Goal: Find contact information: Find contact information

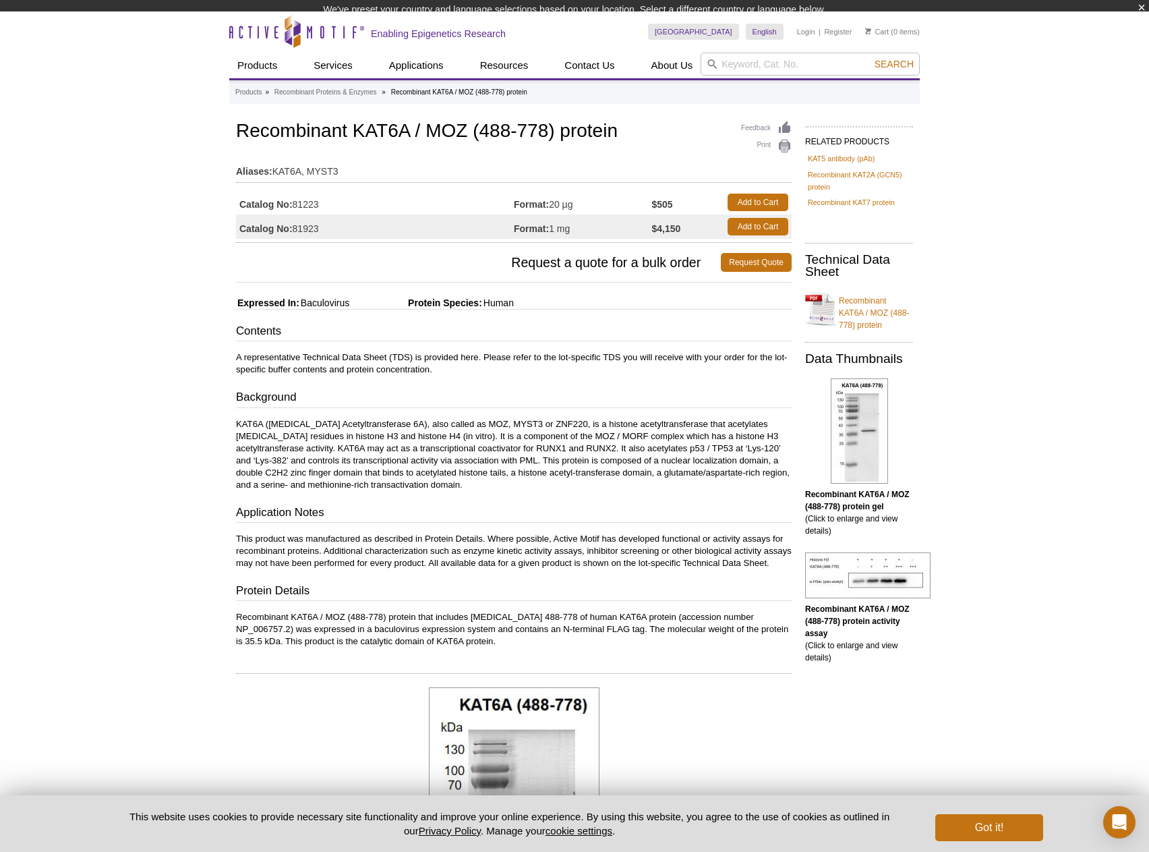
click at [488, 163] on td "Aliases: KAT6A, MYST3" at bounding box center [514, 168] width 556 height 22
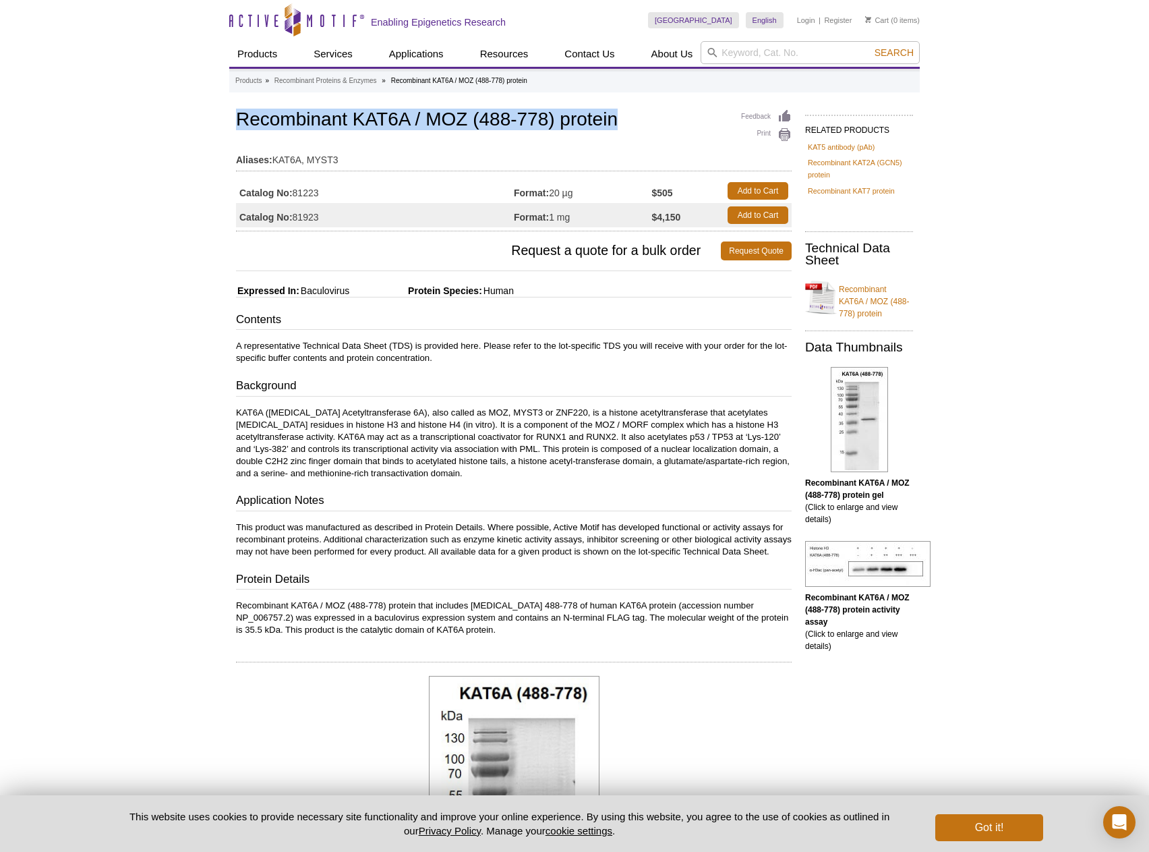
drag, startPoint x: 622, startPoint y: 120, endPoint x: 238, endPoint y: 125, distance: 384.5
click at [238, 125] on h1 "Recombinant KAT6A / MOZ (488-778) protein" at bounding box center [514, 120] width 556 height 23
copy h1 "Recombinant KAT6A / MOZ (488-778) protein"
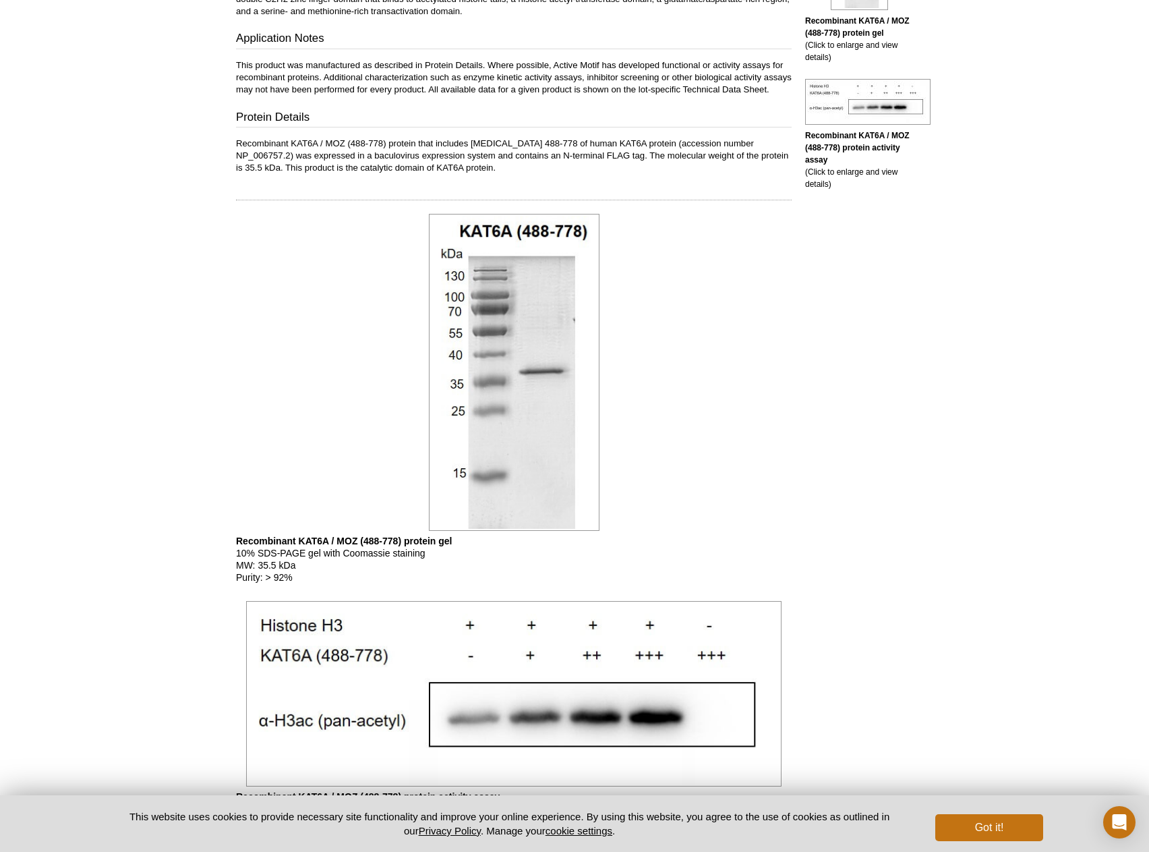
scroll to position [744, 0]
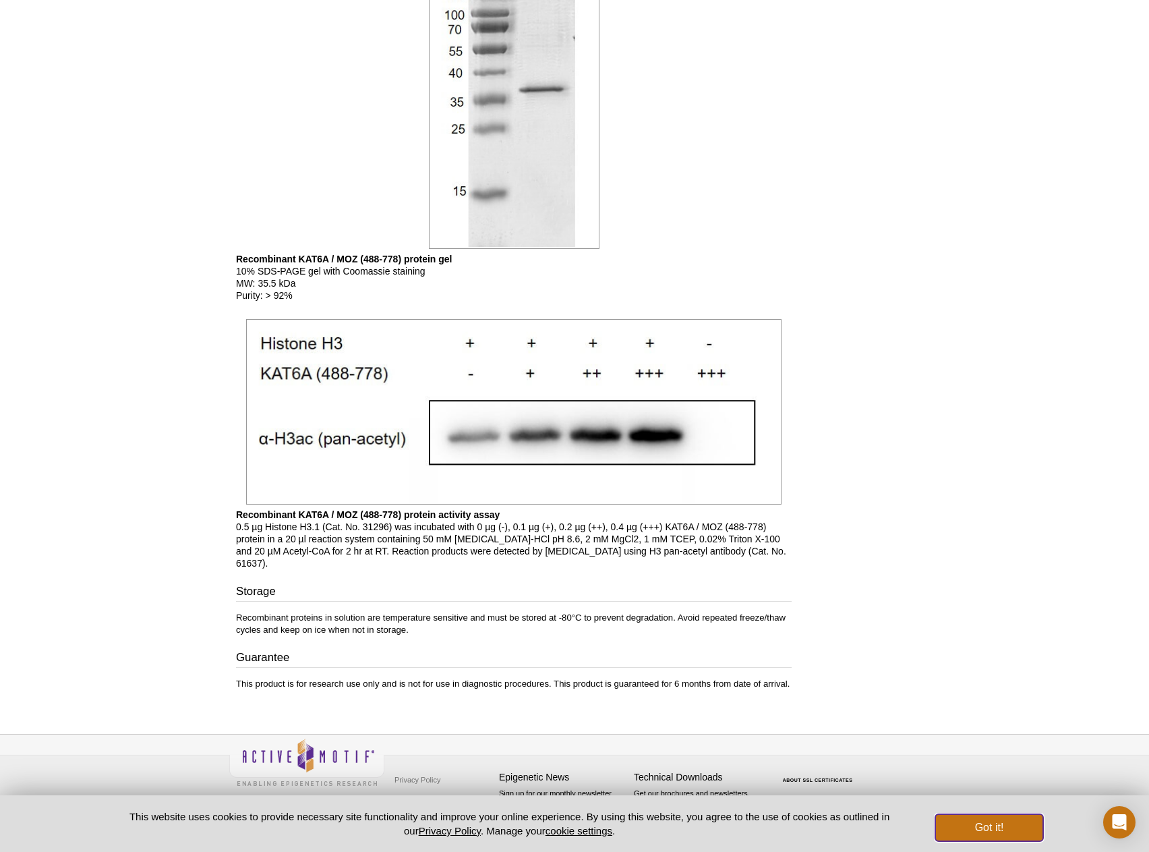
click at [1010, 822] on button "Got it!" at bounding box center [989, 827] width 108 height 27
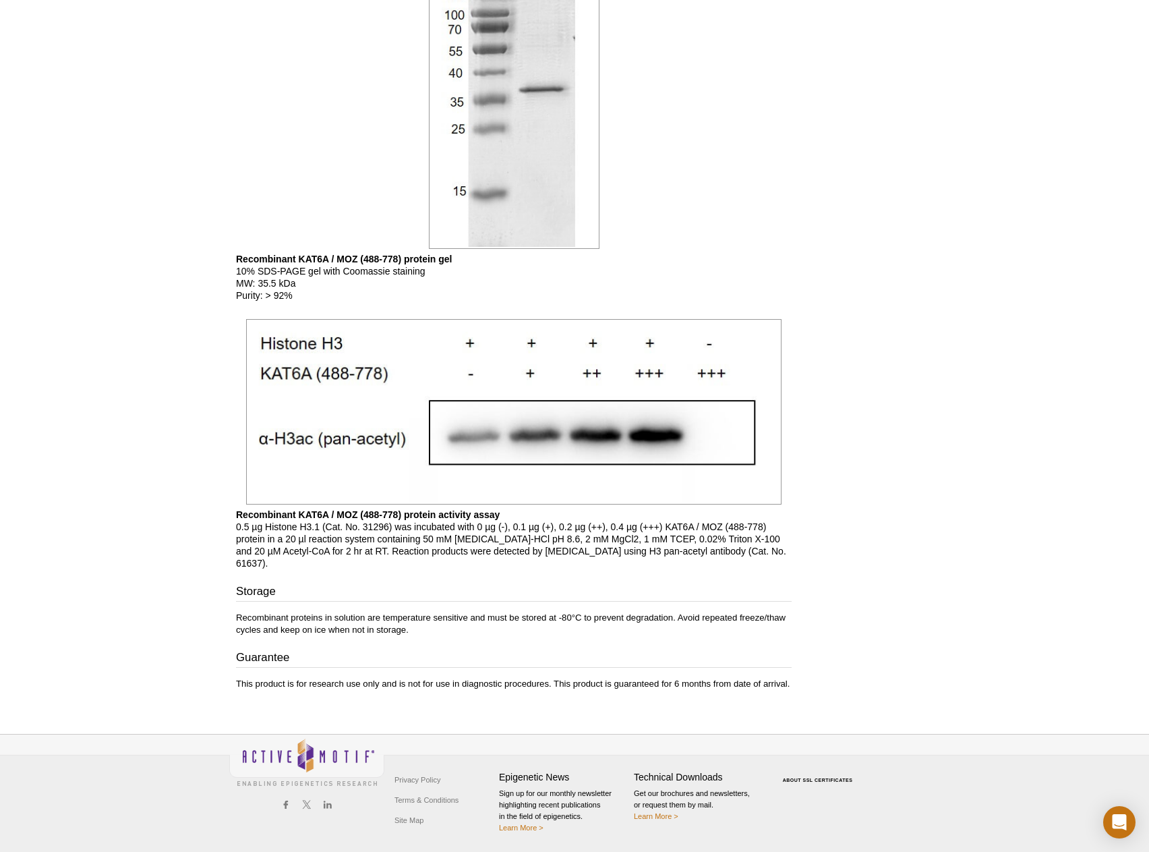
scroll to position [0, 0]
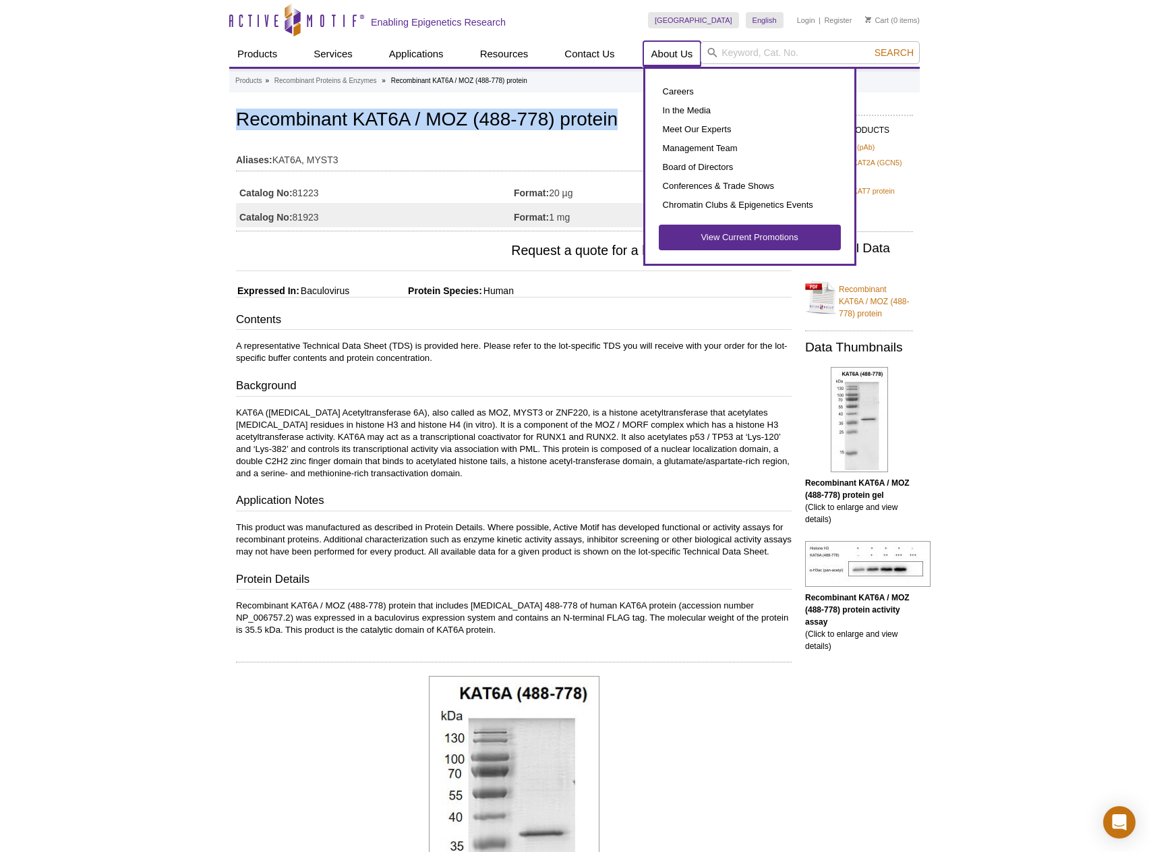
click at [679, 60] on link "About Us" at bounding box center [672, 54] width 58 height 26
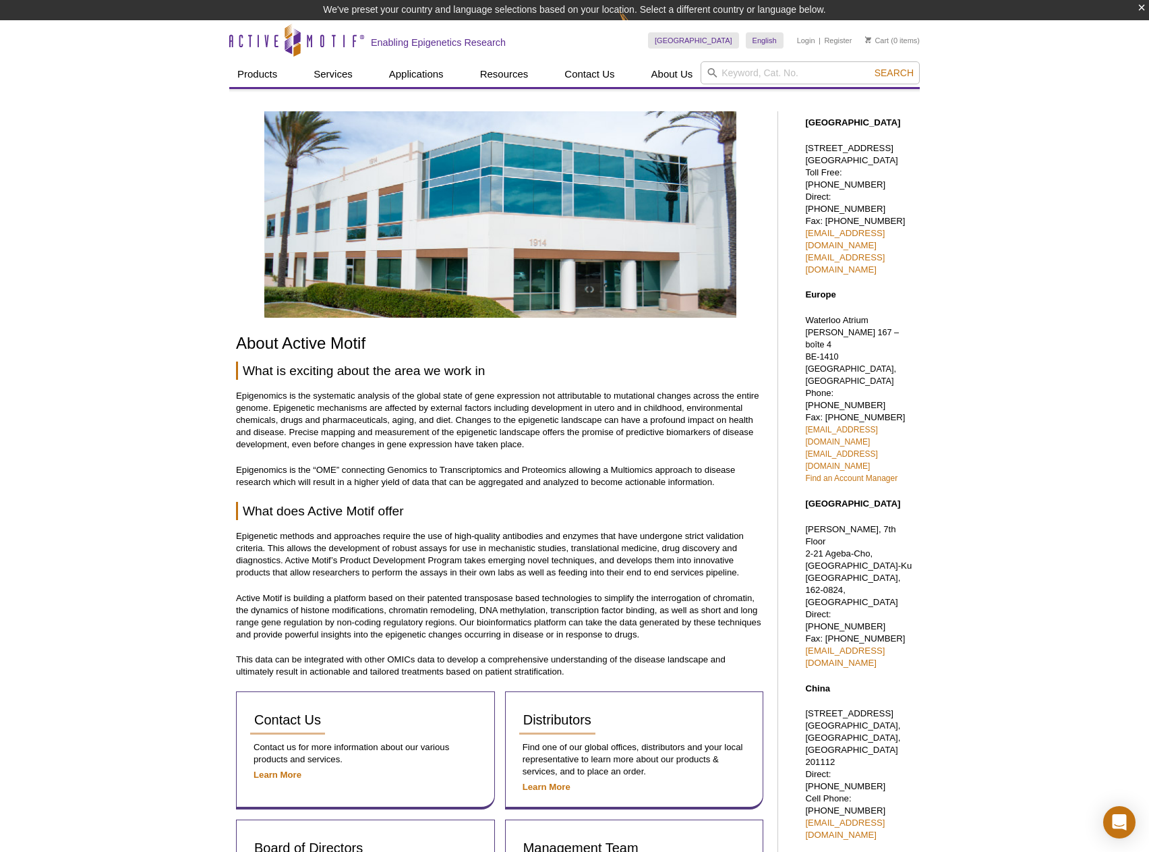
click at [1023, 509] on div "Active Motif Logo Enabling Epigenetics Research 0 Search Skip to content Active…" at bounding box center [574, 663] width 1149 height 1287
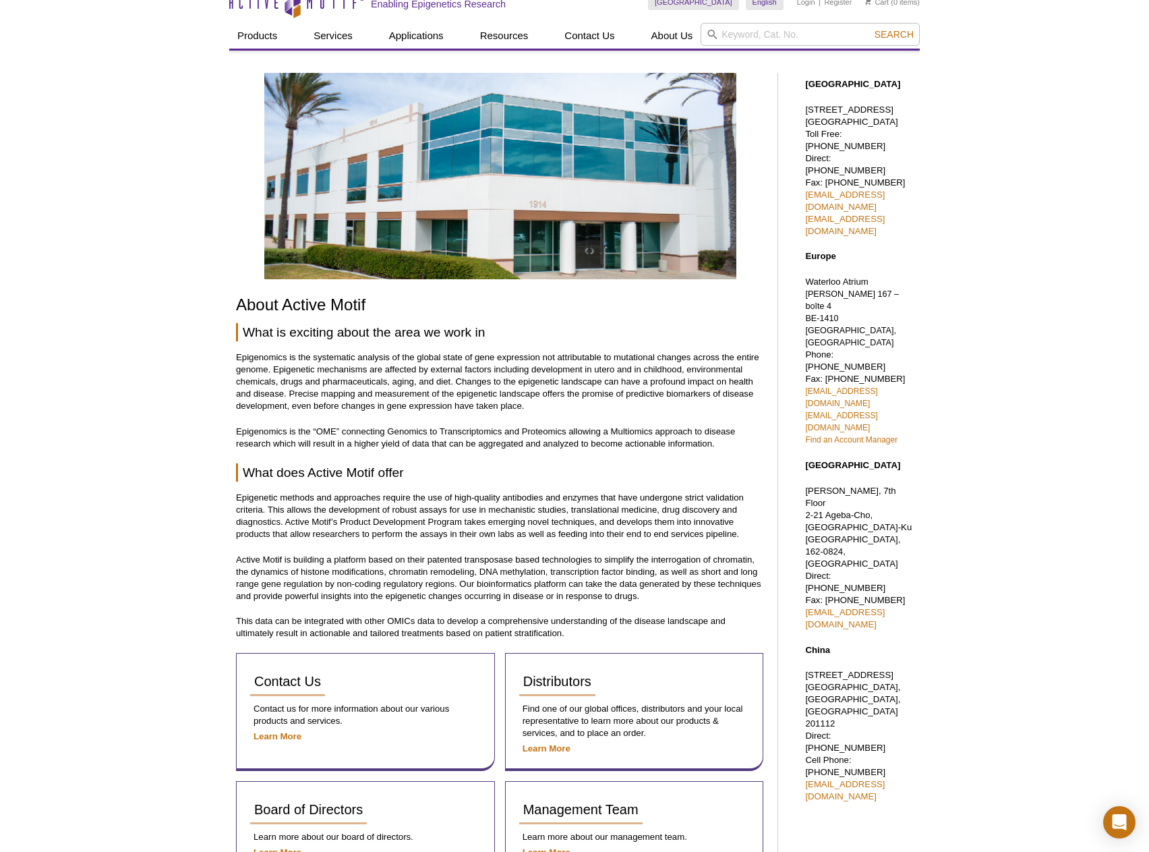
scroll to position [202, 0]
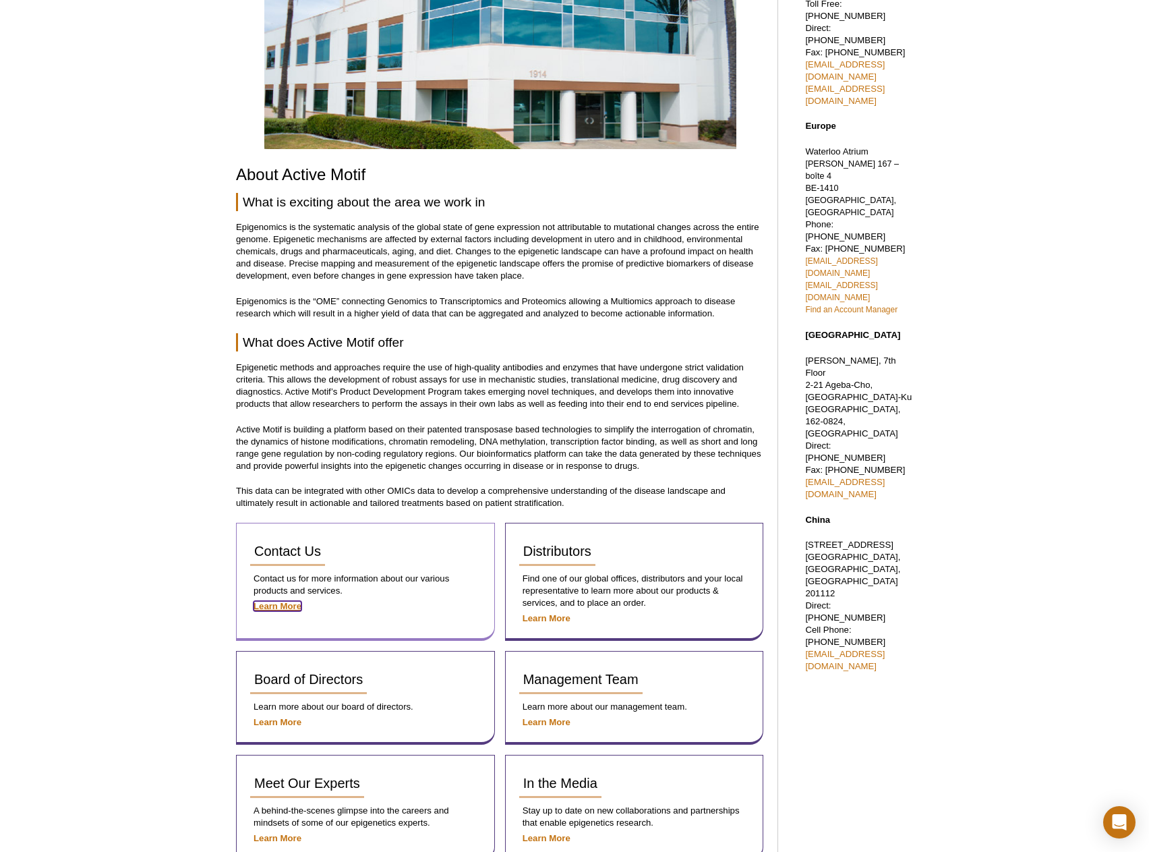
click at [277, 610] on strong "Learn More" at bounding box center [278, 606] width 48 height 10
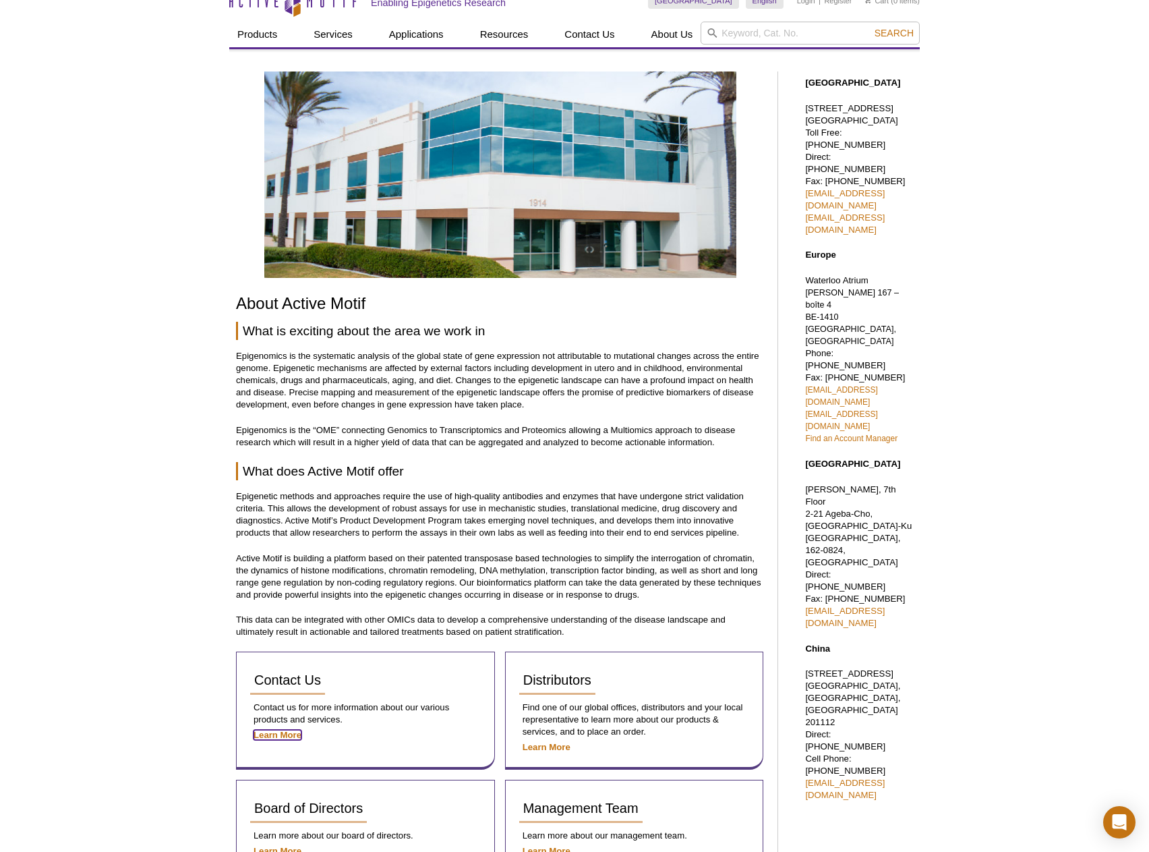
scroll to position [46, 0]
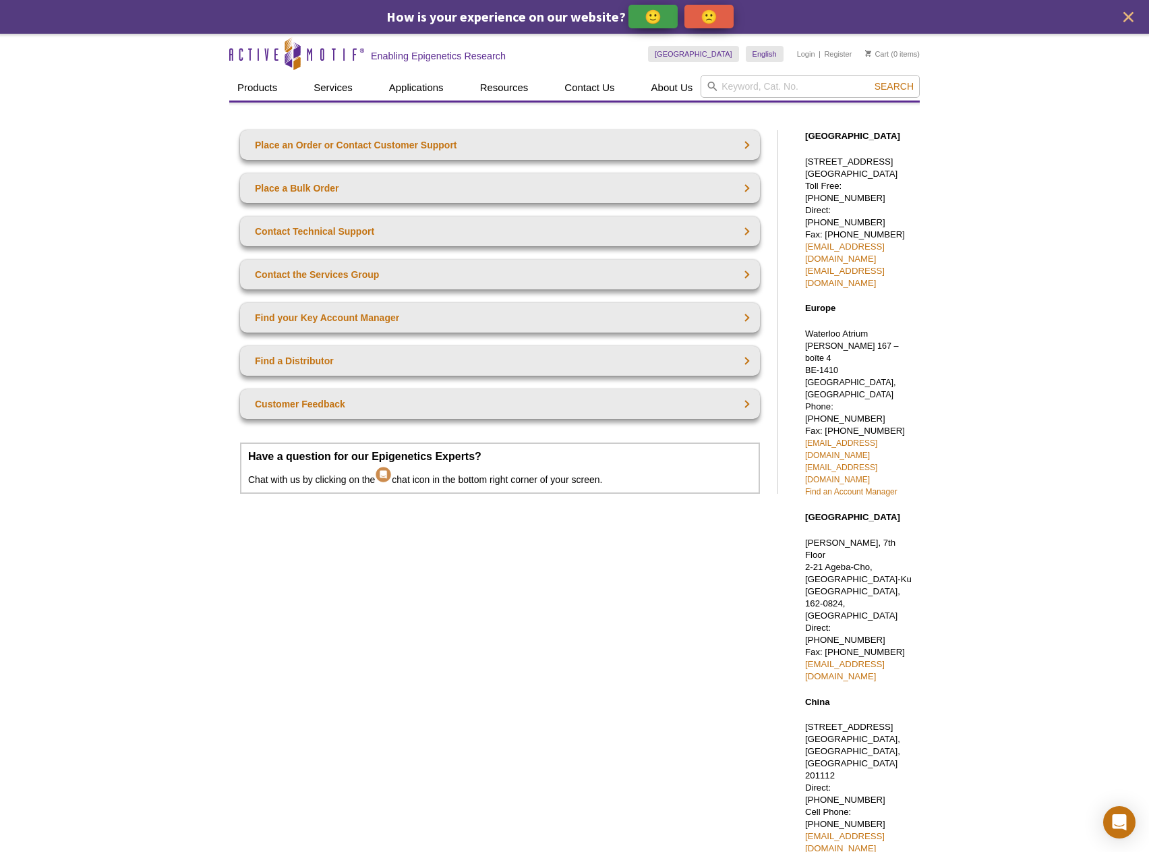
click at [1019, 405] on div "Active Motif Logo Enabling Epigenetics Research 0 Search Skip to content Active…" at bounding box center [574, 525] width 1149 height 983
click at [923, 203] on div "Active Motif Logo Enabling Epigenetics Research 0 Search Skip to content Active…" at bounding box center [574, 525] width 1149 height 983
drag, startPoint x: 856, startPoint y: 186, endPoint x: 804, endPoint y: 185, distance: 52.6
click at [804, 185] on div "[GEOGRAPHIC_DATA] [STREET_ADDRESS] Toll Free: [PHONE_NUMBER] Direct: [PHONE_NUM…" at bounding box center [856, 492] width 128 height 751
copy p "Carlsbad, [GEOGRAPHIC_DATA]"
